Goal: Find specific page/section: Find specific page/section

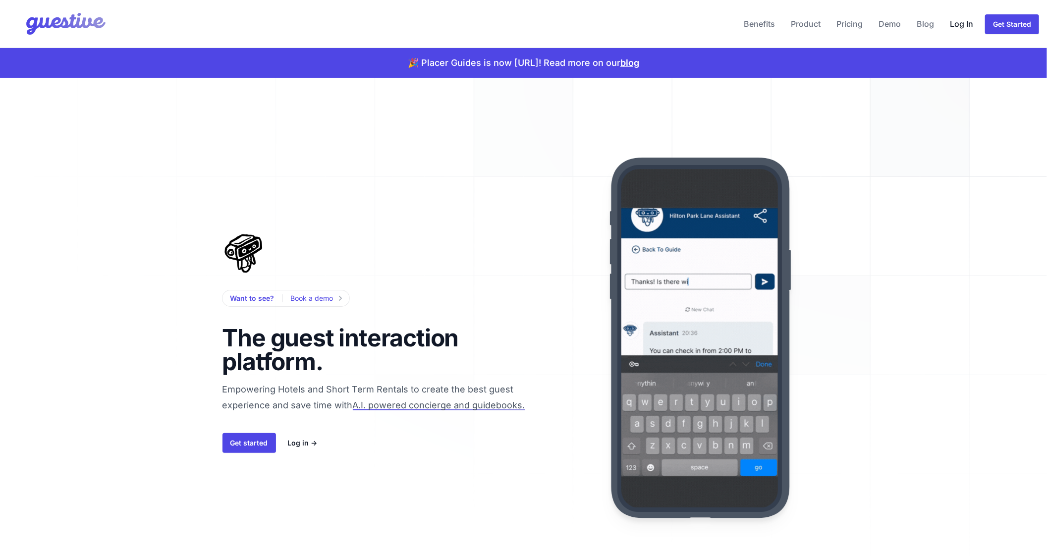
click at [958, 23] on link "Log In" at bounding box center [961, 24] width 31 height 24
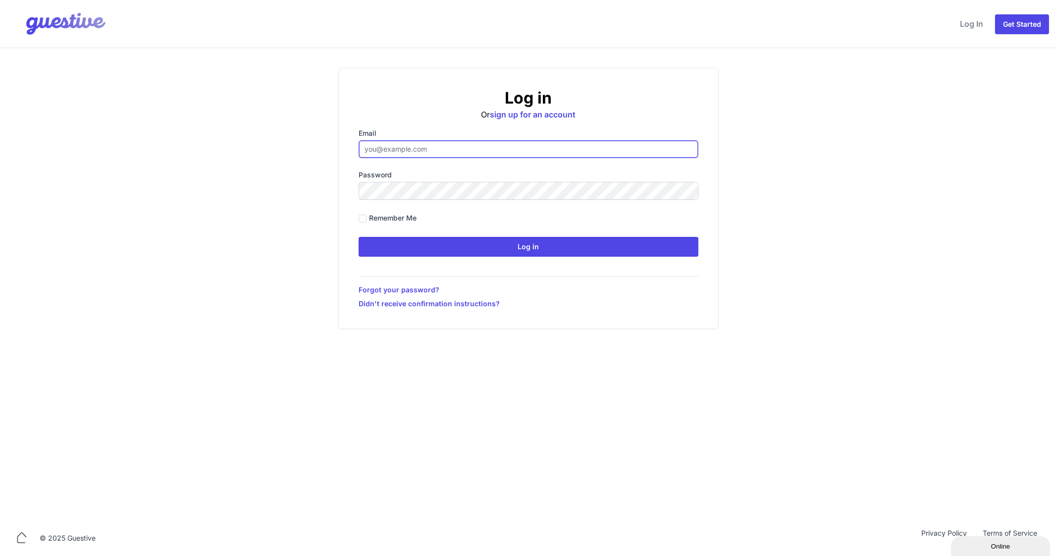
type input "ben@aplacelikehome.co.uk"
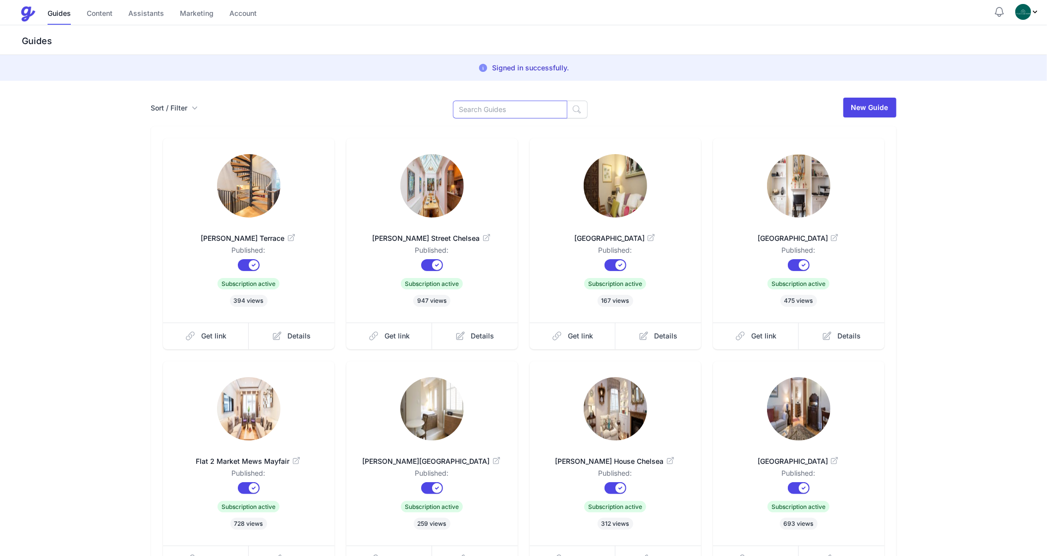
click at [498, 110] on input at bounding box center [510, 110] width 114 height 18
type input "Sloane"
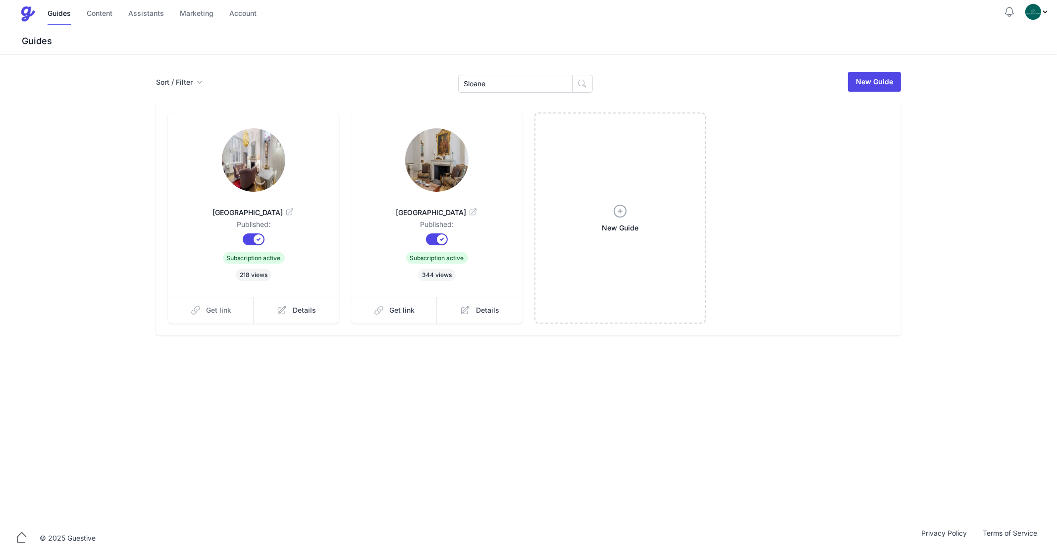
click at [216, 309] on span "Get link" at bounding box center [219, 310] width 25 height 10
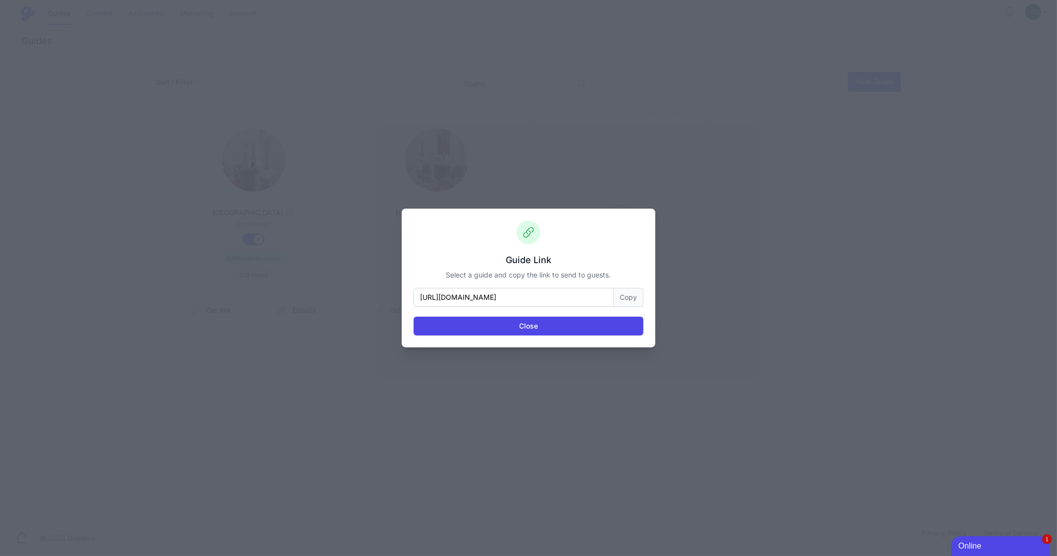
click at [614, 302] on button "Copy" at bounding box center [629, 297] width 30 height 19
click at [545, 332] on button "Close" at bounding box center [529, 326] width 230 height 19
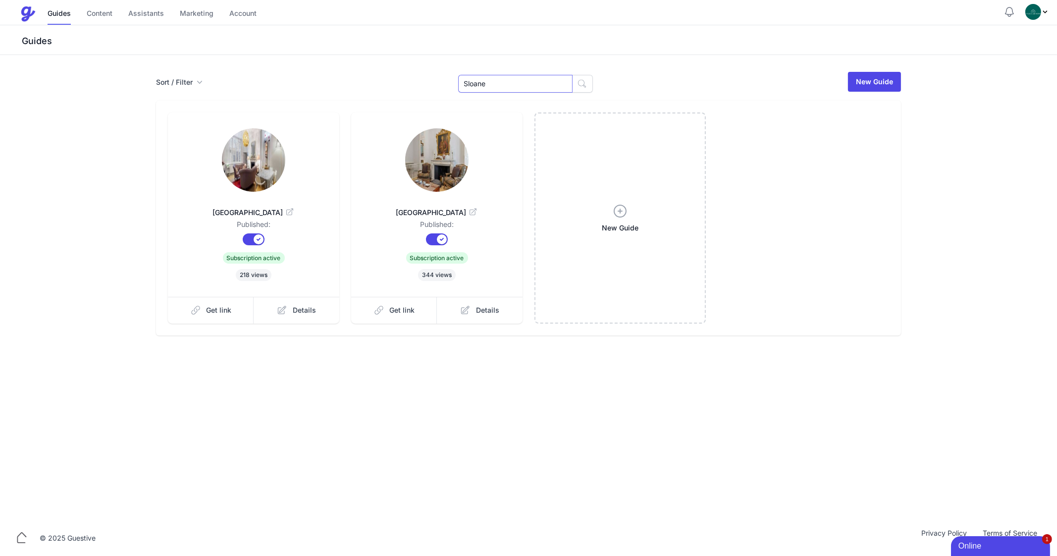
click at [478, 75] on input "Sloane" at bounding box center [515, 84] width 114 height 18
type input "Cath"
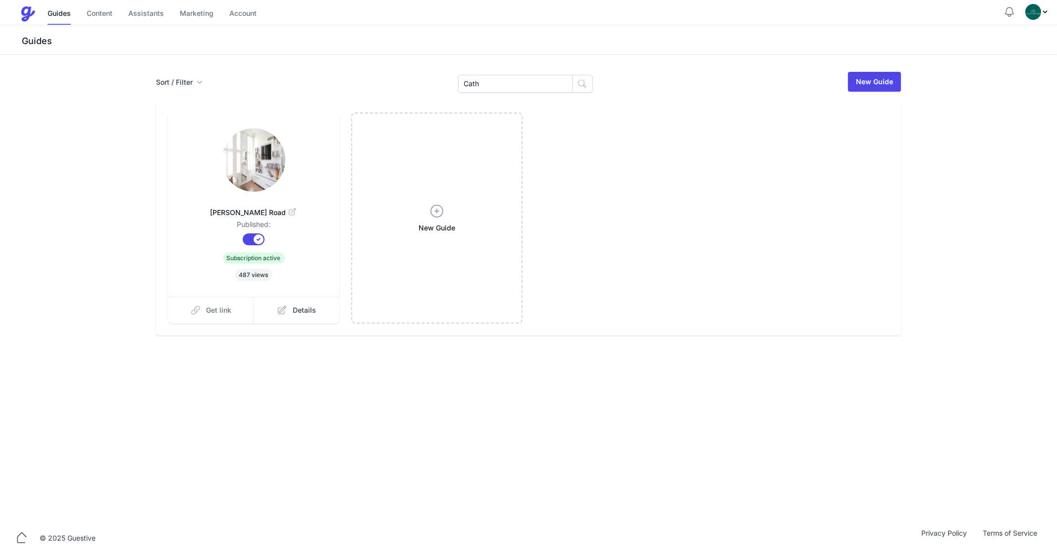
click at [233, 306] on link "Get link" at bounding box center [211, 310] width 86 height 27
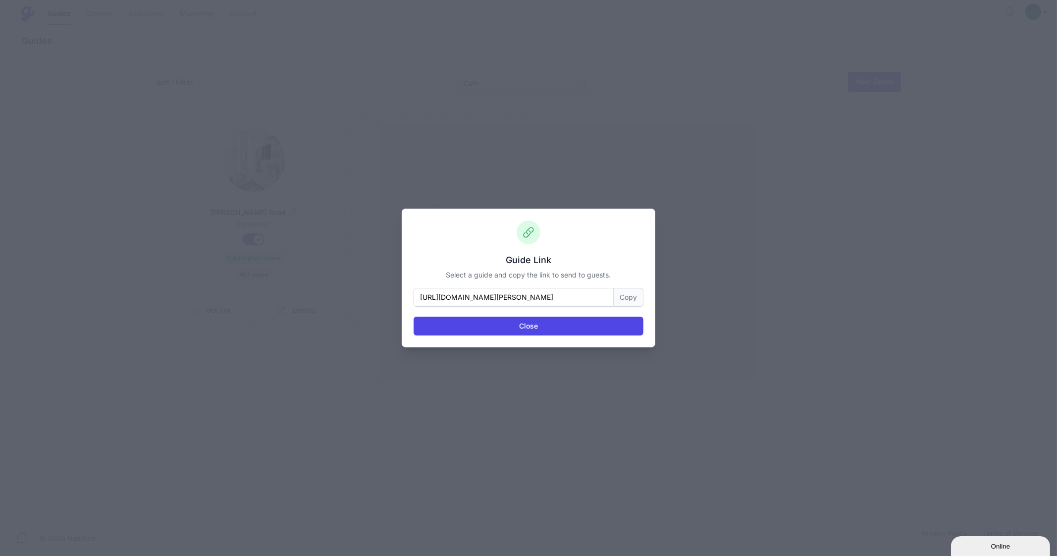
click at [620, 301] on button "Copy" at bounding box center [629, 297] width 30 height 19
